Goal: Navigation & Orientation: Find specific page/section

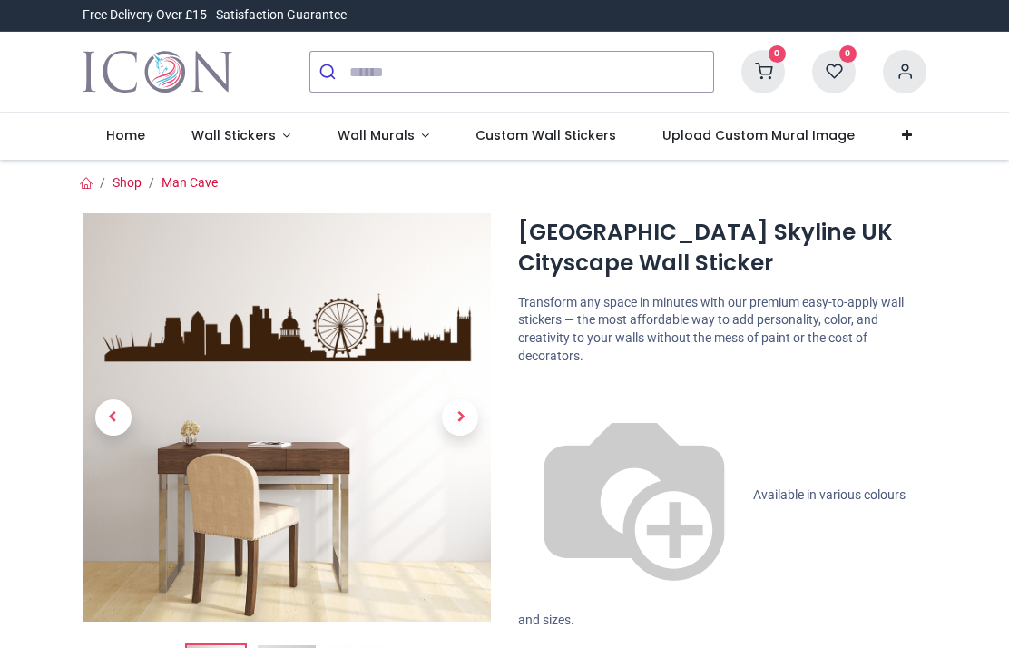
click at [254, 137] on span "Wall Stickers" at bounding box center [234, 135] width 84 height 18
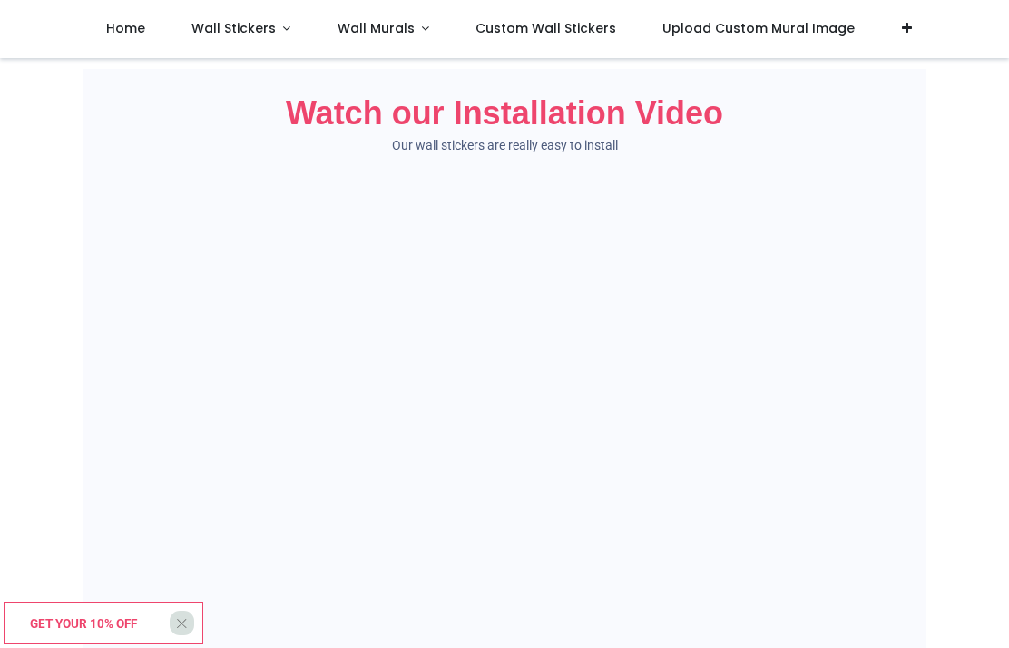
scroll to position [1309, 0]
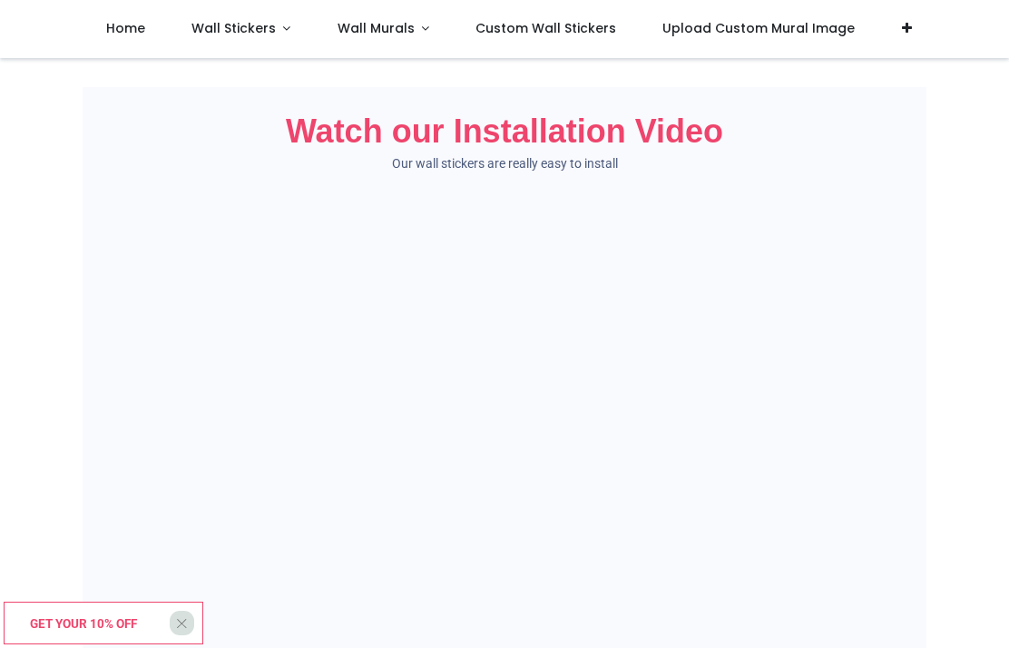
click at [261, 25] on span "Wall Stickers" at bounding box center [234, 28] width 84 height 18
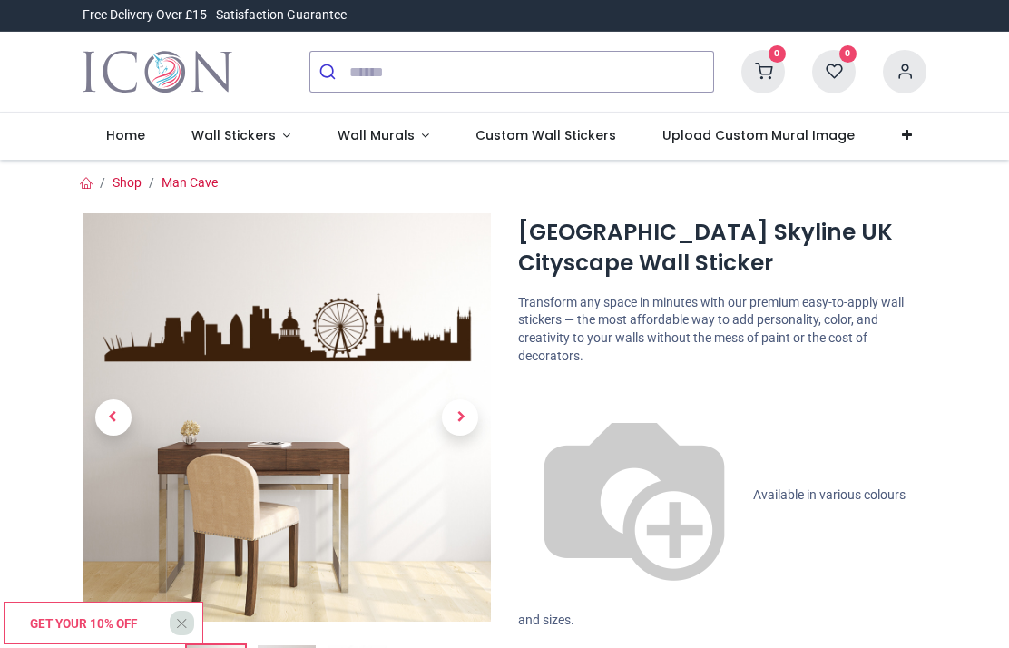
scroll to position [0, 0]
click at [273, 141] on span "Wall Stickers" at bounding box center [236, 135] width 88 height 18
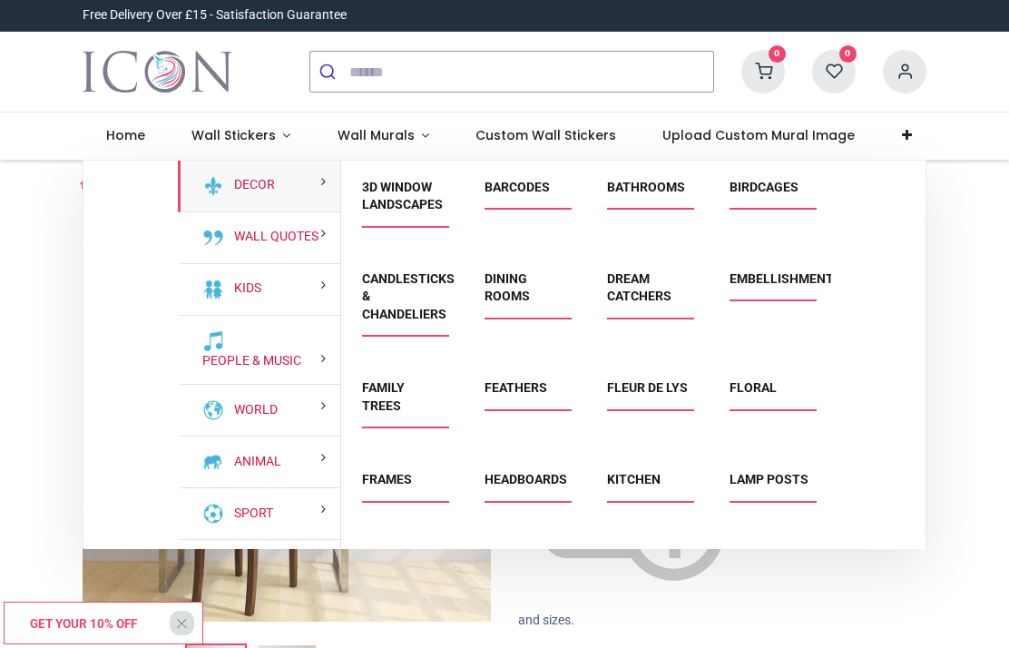
click at [407, 205] on link "3D Window Landscapes" at bounding box center [402, 196] width 81 height 33
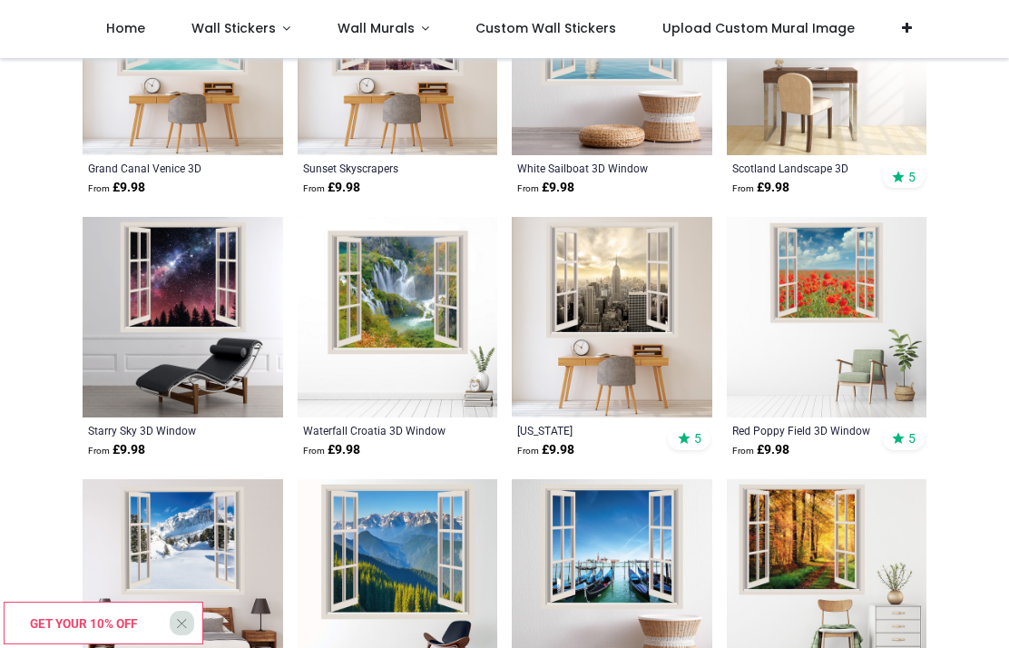
scroll to position [2298, 0]
